Goal: Transaction & Acquisition: Purchase product/service

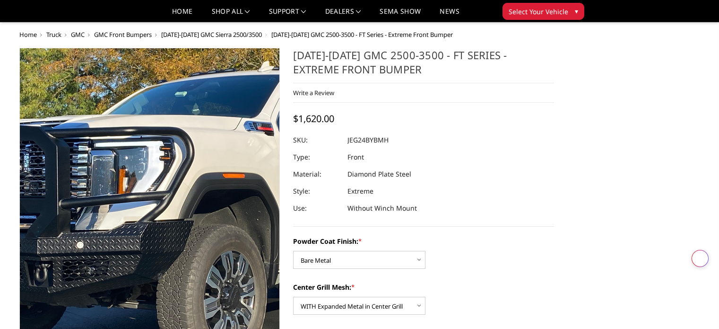
select select "3284"
select select "3287"
select select "3289"
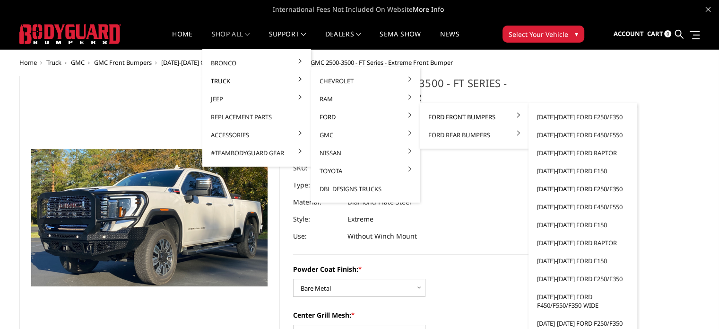
click at [564, 187] on link "[DATE]-[DATE] Ford F250/F350" at bounding box center [583, 189] width 101 height 18
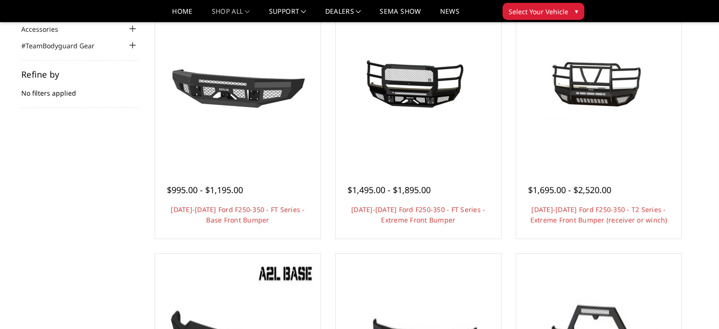
scroll to position [142, 0]
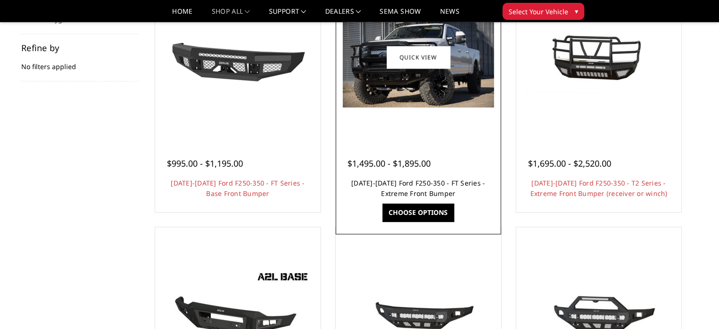
click at [403, 182] on link "2017-2022 Ford F250-350 - FT Series - Extreme Front Bumper" at bounding box center [418, 187] width 134 height 19
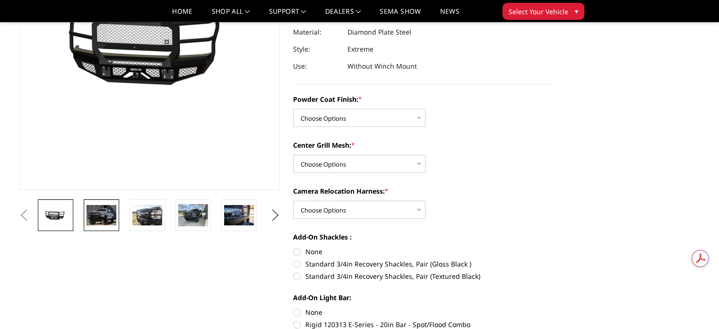
click at [110, 211] on img at bounding box center [102, 215] width 30 height 20
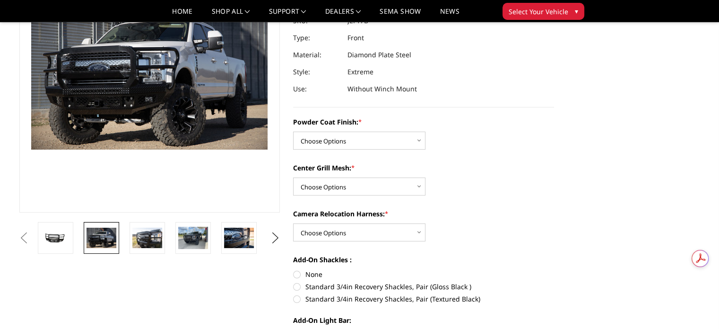
scroll to position [72, 0]
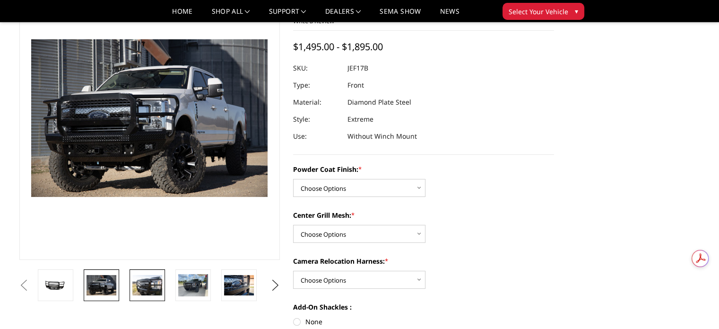
click at [154, 288] on img at bounding box center [147, 285] width 30 height 20
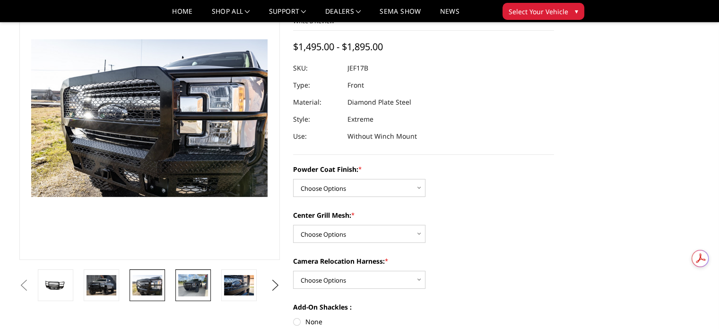
click at [192, 287] on img at bounding box center [193, 285] width 30 height 22
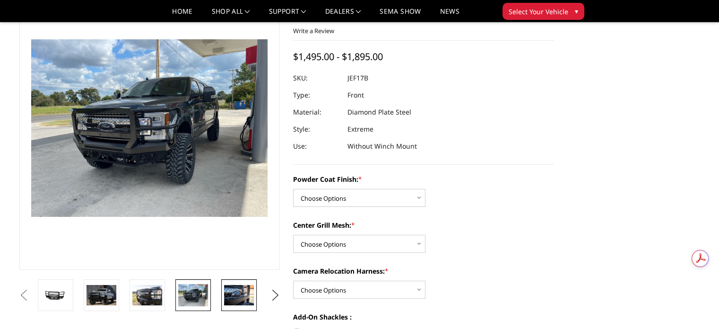
click at [242, 296] on img at bounding box center [239, 295] width 30 height 20
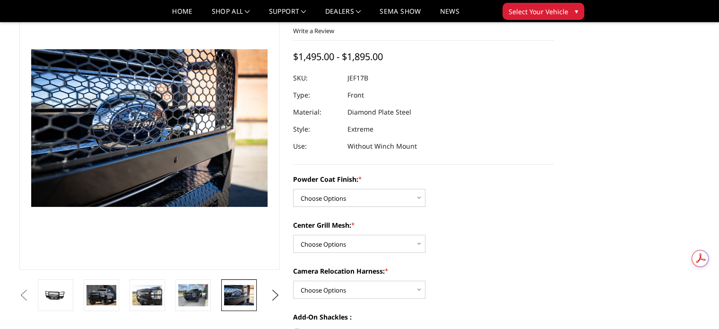
scroll to position [72, 0]
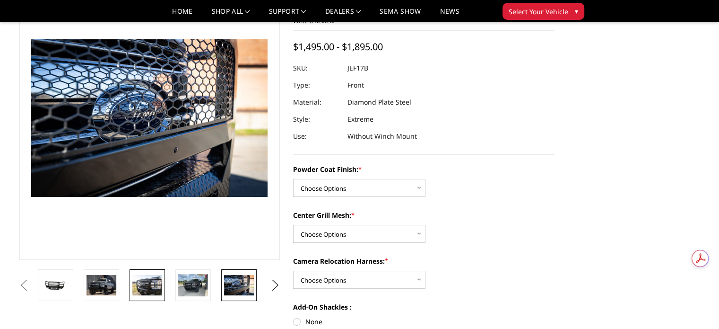
click at [150, 281] on img at bounding box center [147, 285] width 30 height 20
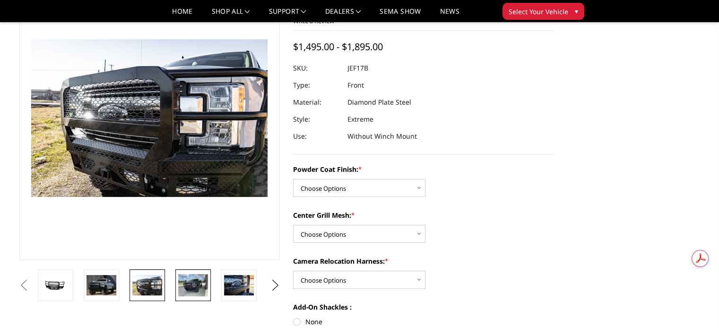
click at [199, 286] on img at bounding box center [193, 285] width 30 height 22
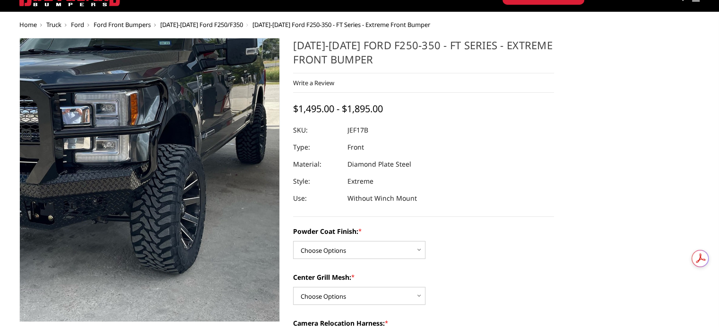
scroll to position [0, 0]
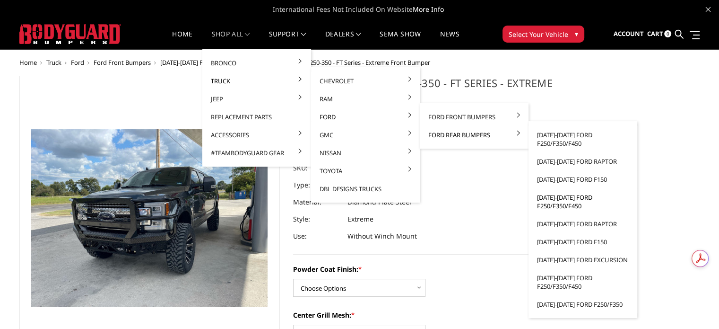
click at [559, 200] on link "[DATE]-[DATE] Ford F250/F350/F450" at bounding box center [583, 201] width 101 height 26
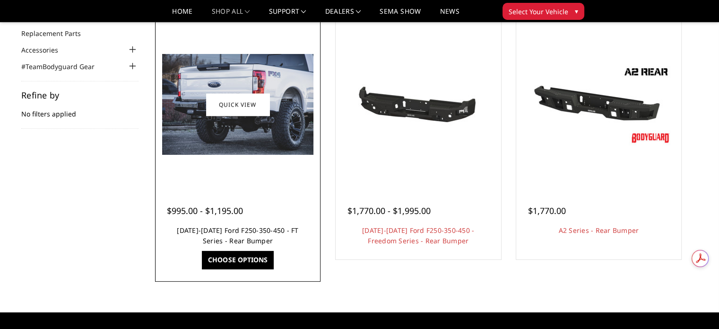
click at [241, 227] on link "[DATE]-[DATE] Ford F250-350-450 - FT Series - Rear Bumper" at bounding box center [238, 235] width 122 height 19
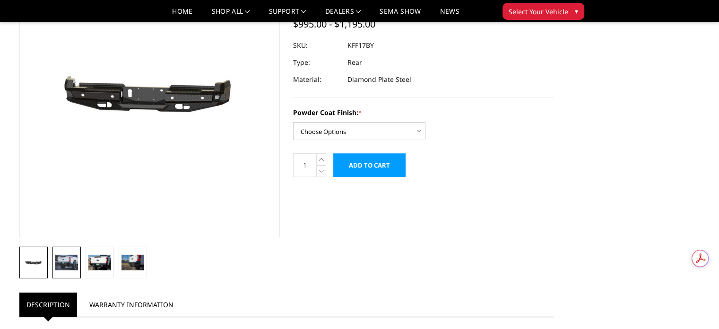
click at [69, 258] on img at bounding box center [66, 261] width 23 height 15
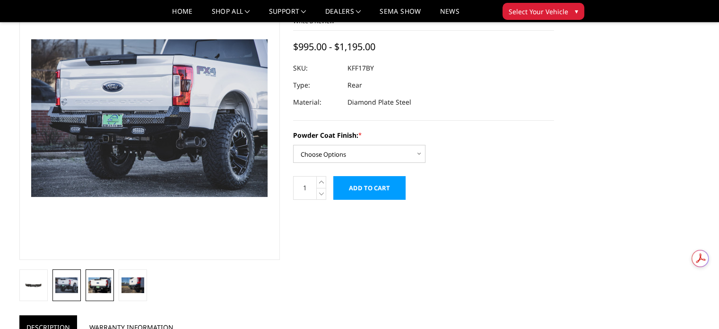
click at [101, 285] on img at bounding box center [99, 284] width 23 height 15
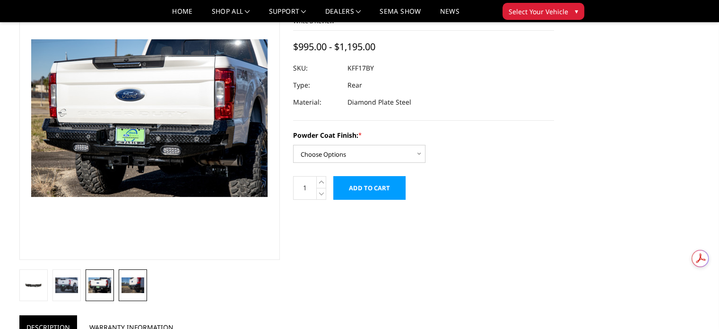
click at [134, 284] on img at bounding box center [133, 284] width 23 height 15
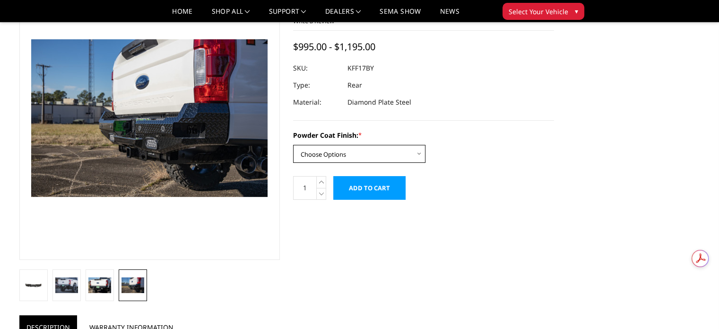
click at [390, 158] on select "Choose Options Bare Metal Gloss Black Powder Coat Textured Black Powder Coat" at bounding box center [359, 154] width 132 height 18
select select "3409"
click at [293, 145] on select "Choose Options Bare Metal Gloss Black Powder Coat Textured Black Powder Coat" at bounding box center [359, 154] width 132 height 18
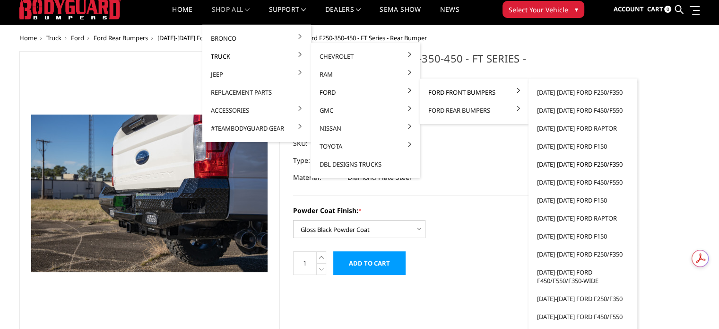
click at [565, 163] on link "[DATE]-[DATE] Ford F250/F350" at bounding box center [583, 164] width 101 height 18
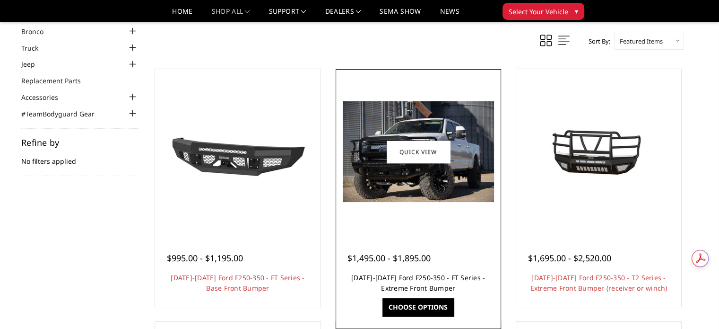
click at [396, 279] on link "[DATE]-[DATE] Ford F250-350 - FT Series - Extreme Front Bumper" at bounding box center [418, 282] width 134 height 19
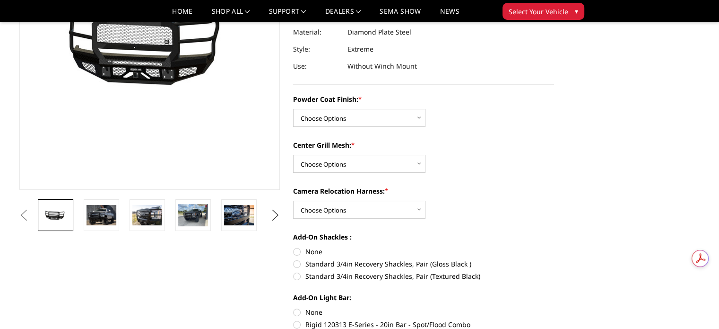
click at [276, 214] on button "Next" at bounding box center [275, 215] width 14 height 14
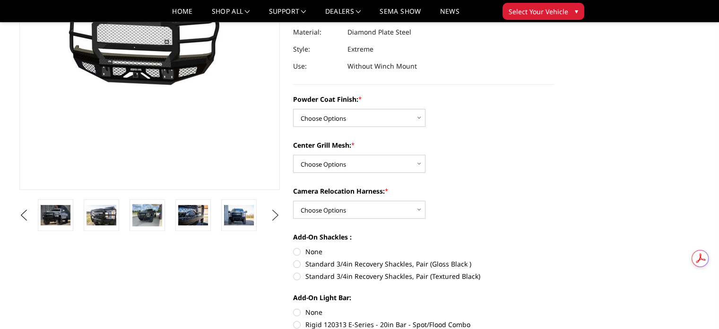
click at [276, 214] on button "Next" at bounding box center [275, 215] width 14 height 14
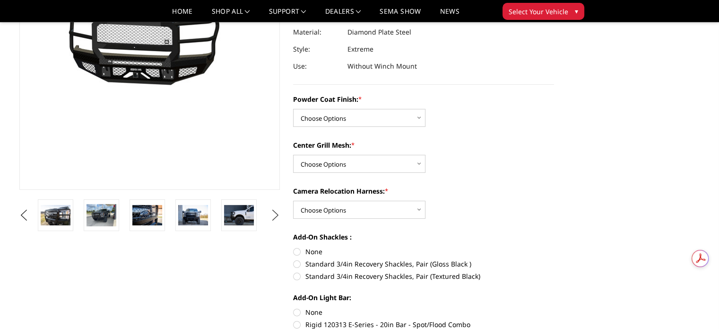
click at [276, 214] on button "Next" at bounding box center [275, 215] width 14 height 14
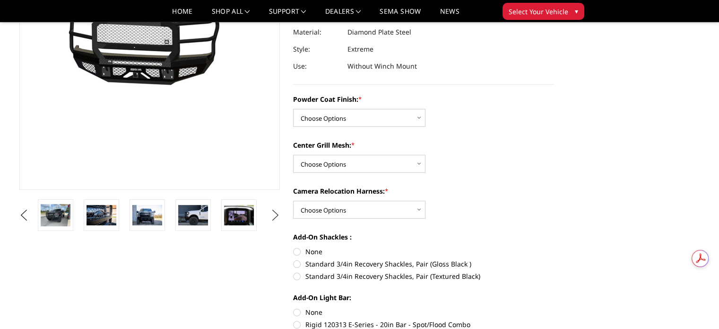
click at [276, 214] on button "Next" at bounding box center [275, 215] width 14 height 14
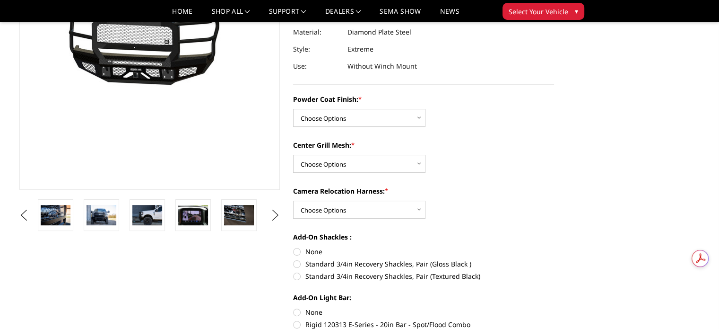
click at [276, 214] on button "Next" at bounding box center [275, 215] width 14 height 14
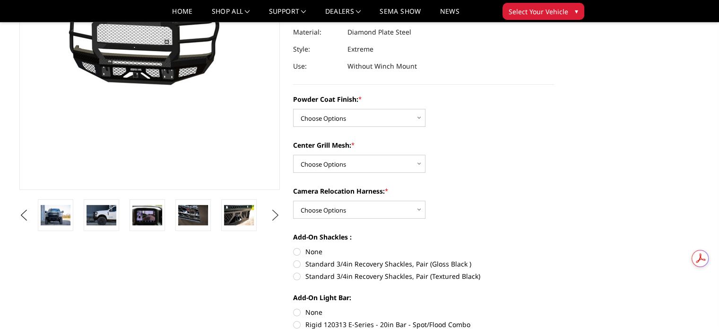
click at [276, 214] on button "Next" at bounding box center [275, 215] width 14 height 14
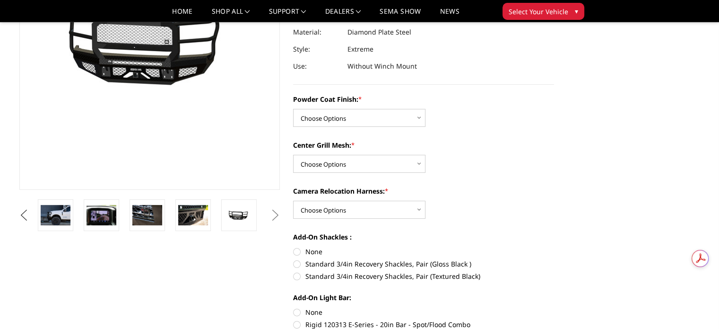
click at [31, 213] on button "Previous" at bounding box center [24, 215] width 14 height 14
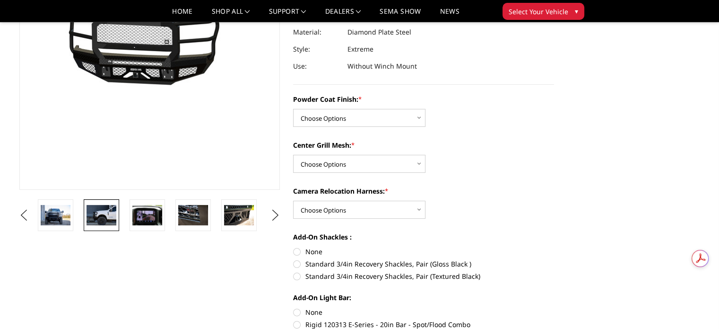
click at [95, 212] on img at bounding box center [102, 215] width 30 height 20
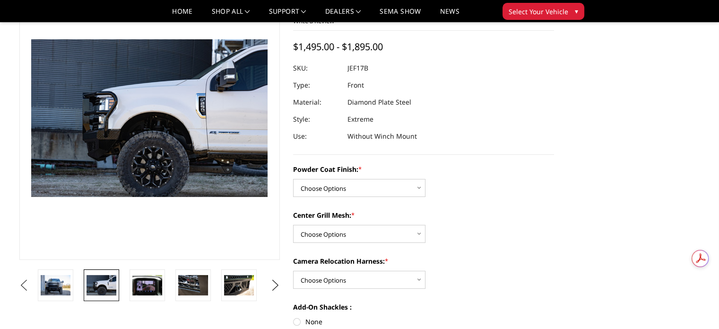
click at [31, 280] on button "Previous" at bounding box center [24, 285] width 14 height 14
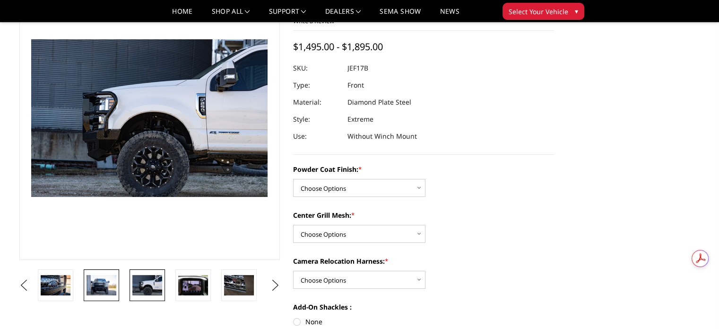
click at [105, 284] on img at bounding box center [102, 285] width 30 height 20
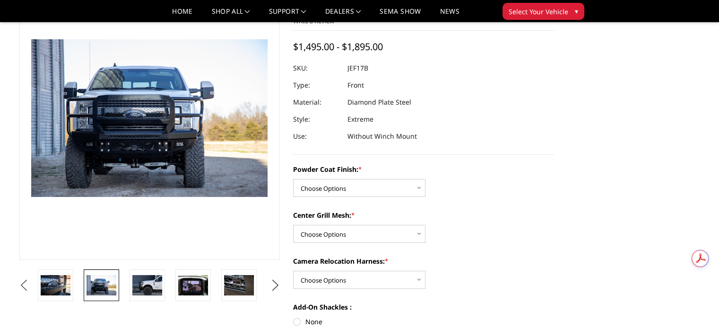
click at [31, 281] on button "Previous" at bounding box center [24, 285] width 14 height 14
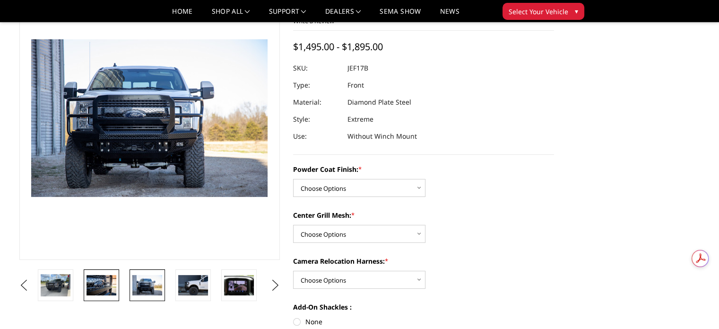
click at [91, 283] on img at bounding box center [102, 285] width 30 height 20
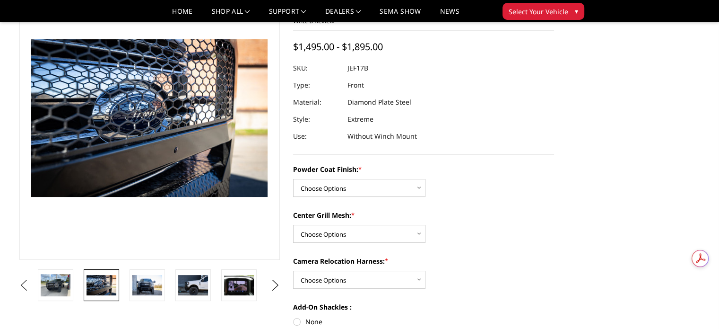
click at [31, 283] on button "Previous" at bounding box center [24, 285] width 14 height 14
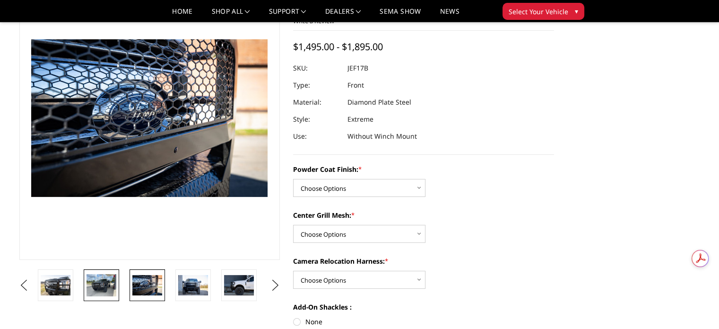
click at [102, 283] on img at bounding box center [102, 285] width 30 height 22
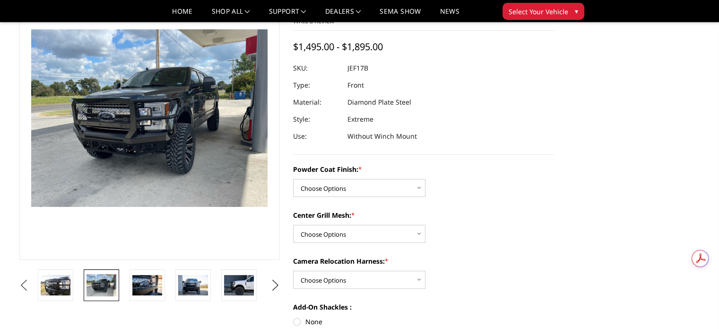
click at [31, 285] on button "Previous" at bounding box center [24, 285] width 14 height 14
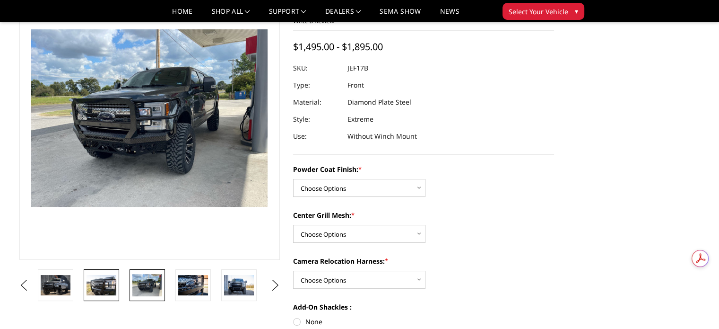
click at [100, 281] on img at bounding box center [102, 285] width 30 height 20
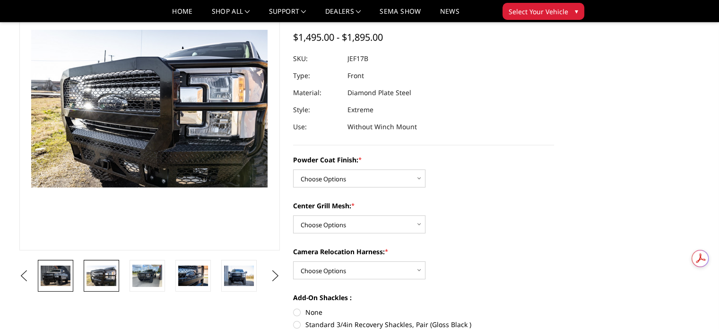
click at [61, 275] on img at bounding box center [56, 275] width 30 height 20
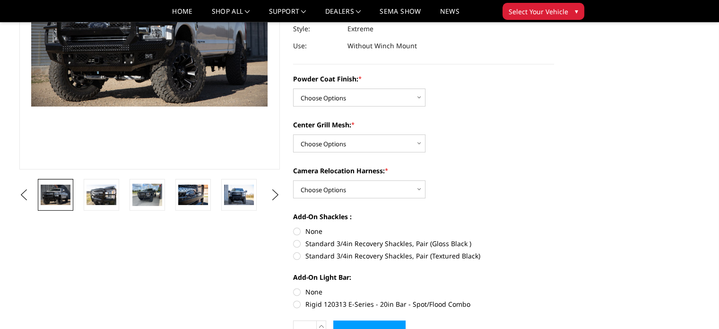
scroll to position [176, 0]
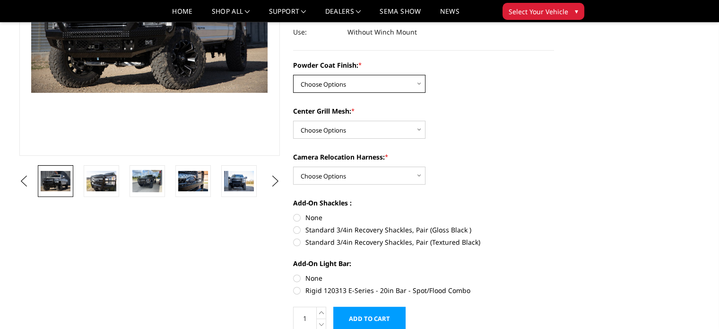
click at [372, 84] on select "Choose Options Bare Metal Gloss Black Powder Coat Textured Black Powder Coat" at bounding box center [359, 84] width 132 height 18
select select "3222"
click at [293, 75] on select "Choose Options Bare Metal Gloss Black Powder Coat Textured Black Powder Coat" at bounding box center [359, 84] width 132 height 18
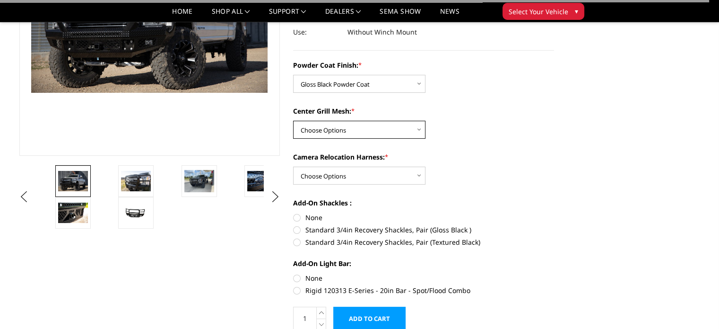
click at [352, 128] on select "Choose Options WITH Expanded Metal in Center Grill WITHOUT Expanded Metal in Ce…" at bounding box center [359, 130] width 132 height 18
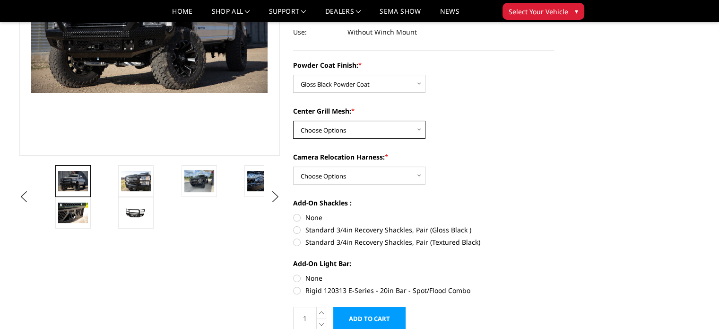
select select "3224"
click at [293, 121] on select "Choose Options WITH Expanded Metal in Center Grill WITHOUT Expanded Metal in Ce…" at bounding box center [359, 130] width 132 height 18
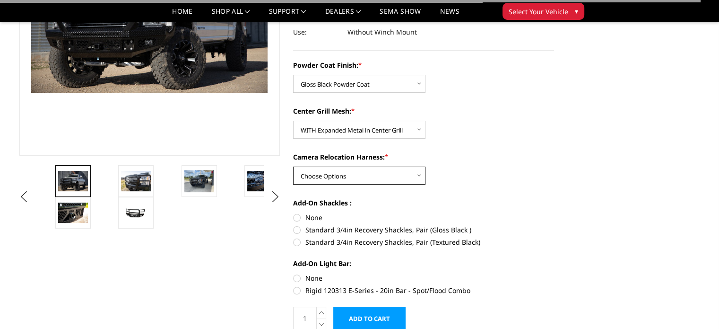
click at [352, 175] on select "Choose Options WITH Camera Relocation Harness WITHOUT Camera Relocation Harness" at bounding box center [359, 175] width 132 height 18
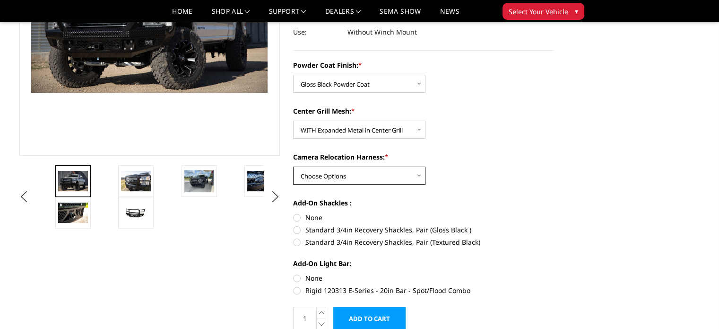
select select "3226"
click at [293, 166] on select "Choose Options WITH Camera Relocation Harness WITHOUT Camera Relocation Harness" at bounding box center [359, 175] width 132 height 18
click at [295, 217] on label "None" at bounding box center [423, 217] width 261 height 10
click at [294, 213] on input "None" at bounding box center [293, 212] width 0 height 0
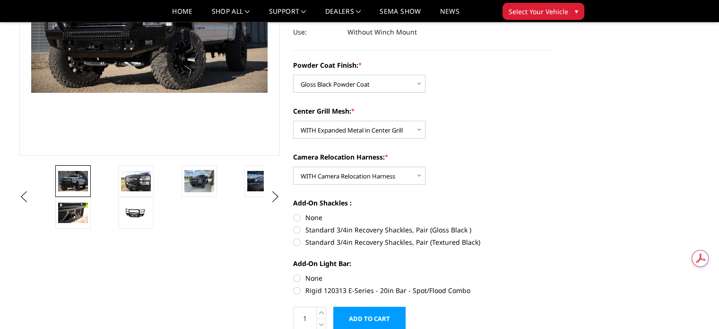
radio input "true"
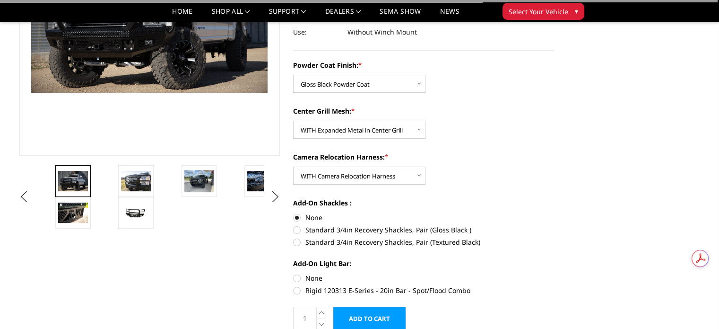
click at [295, 277] on label "None" at bounding box center [423, 278] width 261 height 10
click at [294, 273] on input "None" at bounding box center [293, 273] width 0 height 0
radio input "true"
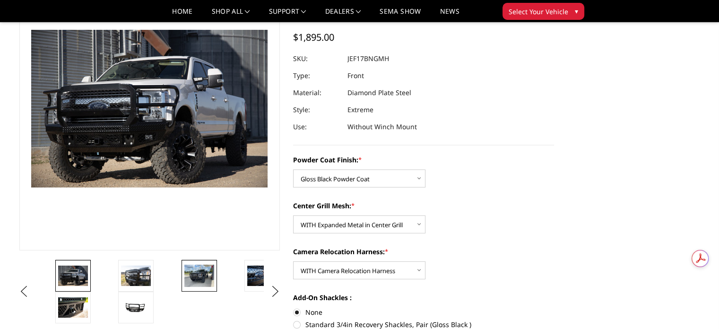
click at [200, 279] on img at bounding box center [199, 275] width 30 height 22
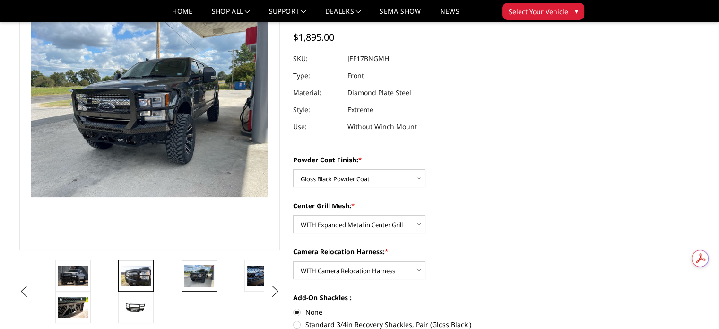
click at [143, 278] on img at bounding box center [136, 275] width 30 height 20
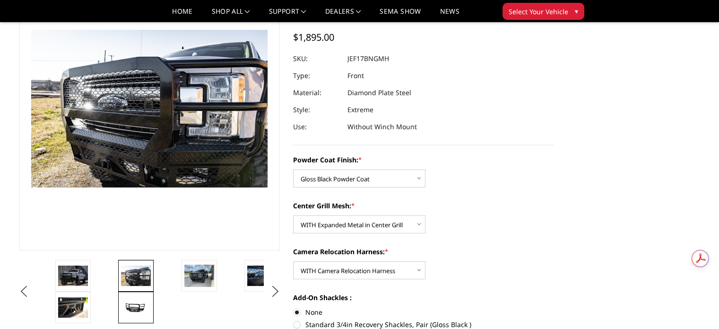
click at [130, 304] on img at bounding box center [136, 307] width 30 height 14
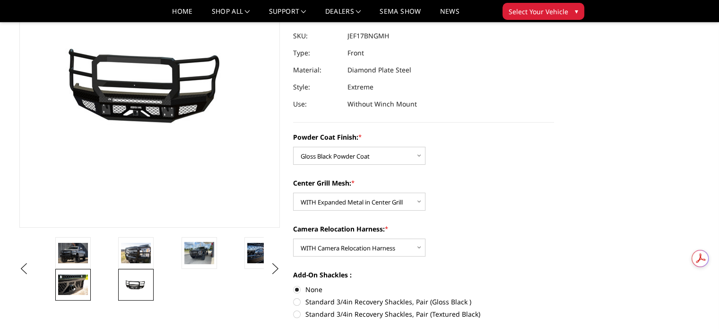
click at [79, 280] on img at bounding box center [73, 284] width 30 height 20
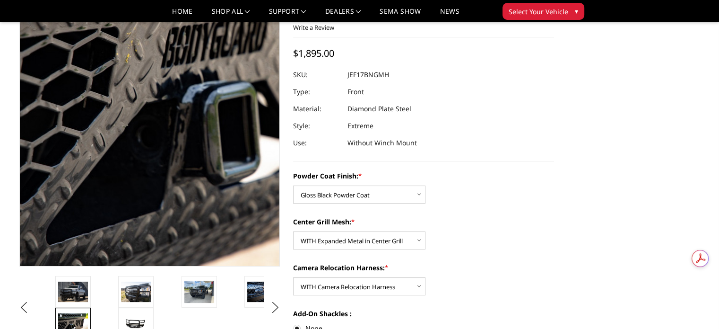
scroll to position [81, 0]
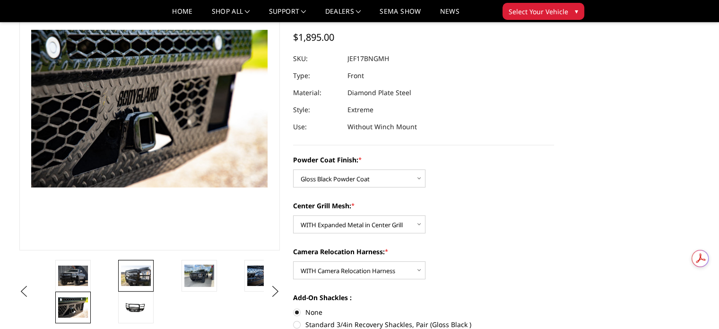
click at [136, 274] on img at bounding box center [136, 275] width 30 height 20
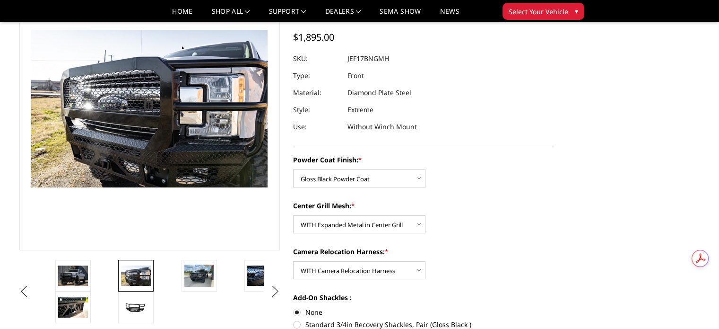
click at [276, 287] on button "Next" at bounding box center [275, 291] width 14 height 14
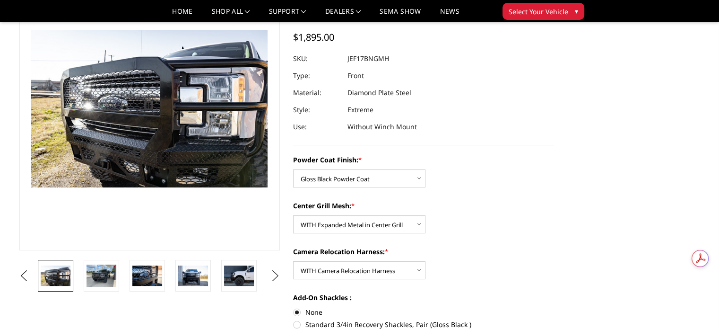
click at [276, 287] on ul "Previous Next" at bounding box center [150, 276] width 266 height 32
click at [239, 273] on img at bounding box center [239, 275] width 30 height 20
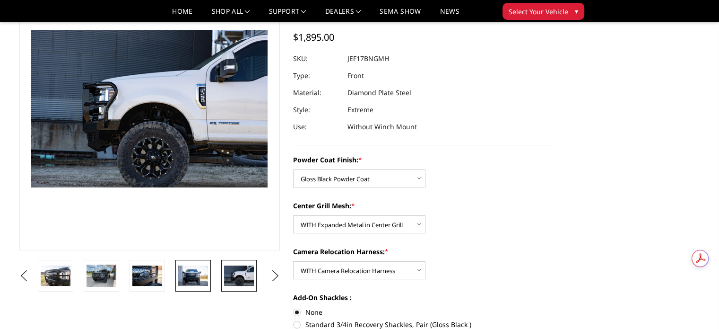
click at [191, 272] on img at bounding box center [193, 275] width 30 height 20
